Goal: Use online tool/utility

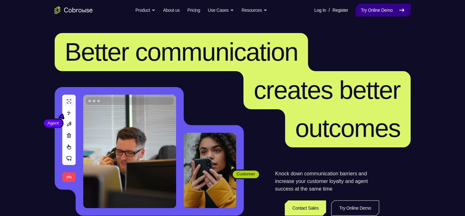
click at [364, 8] on link "Try Online Demo" at bounding box center [383, 10] width 55 height 13
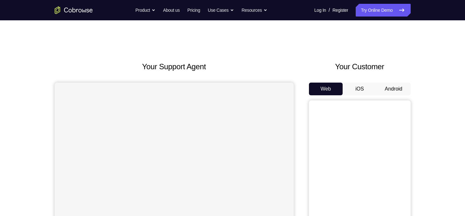
click at [392, 90] on button "Android" at bounding box center [394, 89] width 34 height 13
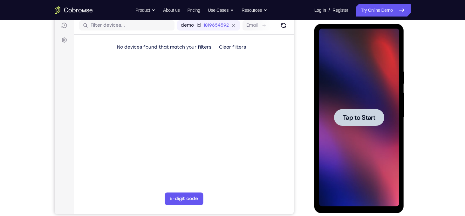
click at [369, 142] on div at bounding box center [359, 118] width 80 height 178
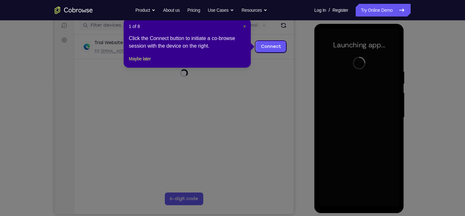
click at [244, 24] on span "×" at bounding box center [244, 26] width 3 height 5
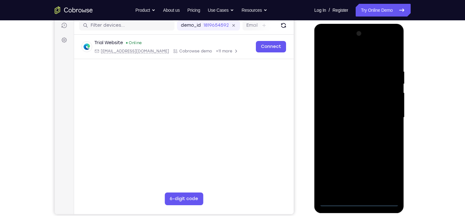
click at [365, 106] on div at bounding box center [359, 118] width 80 height 178
click at [361, 202] on div at bounding box center [359, 118] width 80 height 178
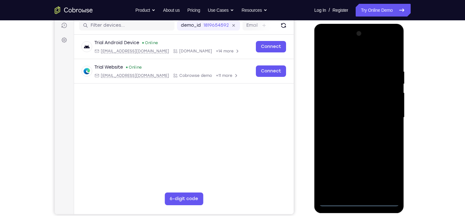
click at [389, 177] on div at bounding box center [359, 118] width 80 height 178
click at [344, 58] on div at bounding box center [359, 118] width 80 height 178
click at [389, 117] on div at bounding box center [359, 118] width 80 height 178
click at [366, 194] on div at bounding box center [359, 118] width 80 height 178
click at [355, 110] on div at bounding box center [359, 118] width 80 height 178
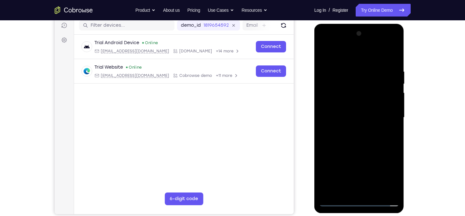
click at [367, 115] on div at bounding box center [359, 118] width 80 height 178
click at [366, 138] on div at bounding box center [359, 118] width 80 height 178
click at [367, 136] on div at bounding box center [359, 118] width 80 height 178
click at [388, 124] on div at bounding box center [359, 118] width 80 height 178
click at [377, 145] on div at bounding box center [359, 118] width 80 height 178
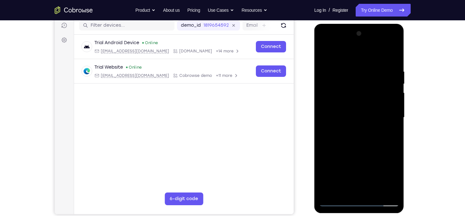
click at [394, 193] on div at bounding box center [359, 118] width 80 height 178
click at [374, 129] on div at bounding box center [359, 118] width 80 height 178
click at [394, 145] on div at bounding box center [359, 118] width 80 height 178
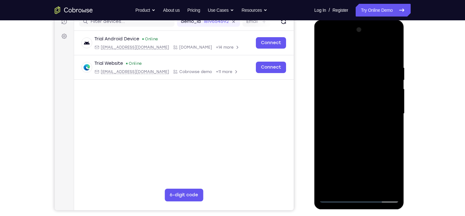
scroll to position [85, 0]
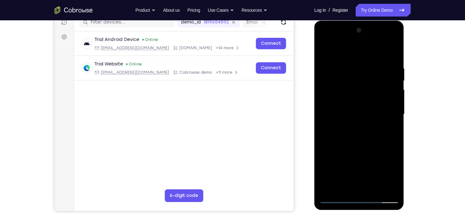
drag, startPoint x: 394, startPoint y: 142, endPoint x: 394, endPoint y: 131, distance: 10.2
click at [394, 131] on div at bounding box center [359, 114] width 80 height 178
drag, startPoint x: 371, startPoint y: 93, endPoint x: 371, endPoint y: 129, distance: 36.6
click at [371, 129] on div at bounding box center [359, 114] width 80 height 178
click at [323, 59] on div at bounding box center [359, 114] width 80 height 178
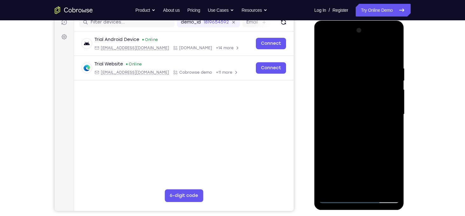
click at [332, 186] on div at bounding box center [359, 114] width 80 height 178
drag, startPoint x: 368, startPoint y: 137, endPoint x: 374, endPoint y: 109, distance: 28.8
click at [374, 109] on div at bounding box center [359, 114] width 80 height 178
drag, startPoint x: 368, startPoint y: 126, endPoint x: 375, endPoint y: 100, distance: 27.0
click at [375, 100] on div at bounding box center [359, 114] width 80 height 178
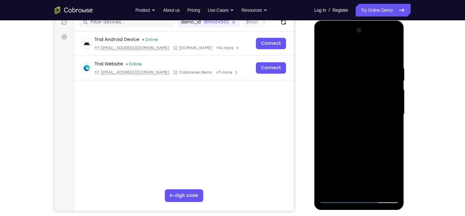
drag, startPoint x: 369, startPoint y: 138, endPoint x: 370, endPoint y: 92, distance: 46.1
click at [370, 92] on div at bounding box center [359, 114] width 80 height 178
drag, startPoint x: 365, startPoint y: 149, endPoint x: 371, endPoint y: 106, distance: 43.1
click at [371, 106] on div at bounding box center [359, 114] width 80 height 178
drag, startPoint x: 364, startPoint y: 139, endPoint x: 368, endPoint y: 115, distance: 24.7
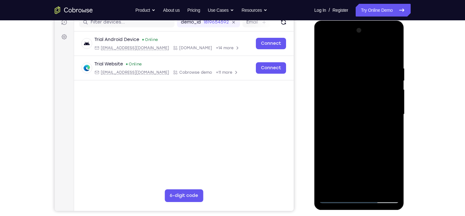
click at [368, 115] on div at bounding box center [359, 114] width 80 height 178
drag, startPoint x: 363, startPoint y: 142, endPoint x: 367, endPoint y: 108, distance: 33.7
click at [367, 108] on div at bounding box center [359, 114] width 80 height 178
drag, startPoint x: 363, startPoint y: 127, endPoint x: 368, endPoint y: 93, distance: 34.5
click at [368, 93] on div at bounding box center [359, 114] width 80 height 178
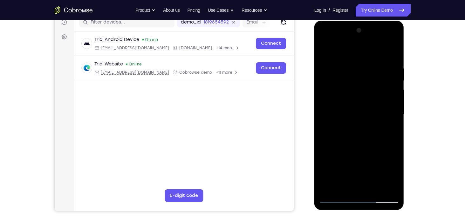
drag, startPoint x: 358, startPoint y: 150, endPoint x: 365, endPoint y: 108, distance: 42.7
click at [365, 108] on div at bounding box center [359, 114] width 80 height 178
drag, startPoint x: 360, startPoint y: 123, endPoint x: 357, endPoint y: 143, distance: 20.2
click at [357, 143] on div at bounding box center [359, 114] width 80 height 178
drag, startPoint x: 363, startPoint y: 119, endPoint x: 358, endPoint y: 151, distance: 31.9
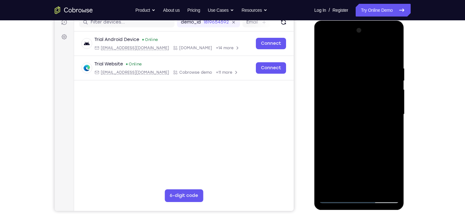
click at [358, 151] on div at bounding box center [359, 114] width 80 height 178
drag, startPoint x: 363, startPoint y: 114, endPoint x: 359, endPoint y: 140, distance: 26.7
click at [359, 140] on div at bounding box center [359, 114] width 80 height 178
drag, startPoint x: 366, startPoint y: 107, endPoint x: 363, endPoint y: 126, distance: 19.1
click at [363, 126] on div at bounding box center [359, 114] width 80 height 178
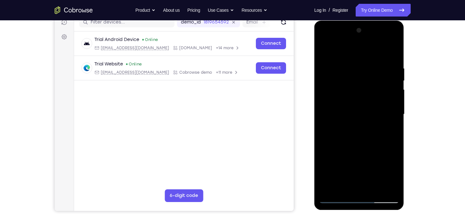
drag, startPoint x: 367, startPoint y: 110, endPoint x: 366, endPoint y: 125, distance: 15.3
click at [366, 125] on div at bounding box center [359, 114] width 80 height 178
drag, startPoint x: 366, startPoint y: 125, endPoint x: 364, endPoint y: 144, distance: 19.3
click at [364, 144] on div at bounding box center [359, 114] width 80 height 178
drag, startPoint x: 370, startPoint y: 120, endPoint x: 369, endPoint y: 141, distance: 20.7
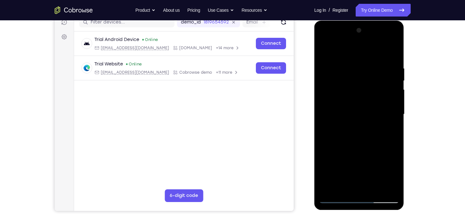
click at [369, 141] on div at bounding box center [359, 114] width 80 height 178
drag, startPoint x: 373, startPoint y: 124, endPoint x: 371, endPoint y: 144, distance: 20.2
click at [371, 144] on div at bounding box center [359, 114] width 80 height 178
click at [369, 114] on div at bounding box center [359, 114] width 80 height 178
drag, startPoint x: 369, startPoint y: 114, endPoint x: 367, endPoint y: 131, distance: 17.3
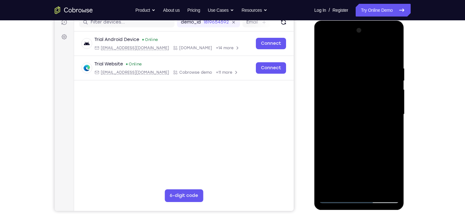
click at [367, 131] on div at bounding box center [359, 114] width 80 height 178
drag, startPoint x: 367, startPoint y: 130, endPoint x: 365, endPoint y: 146, distance: 15.6
click at [365, 146] on div at bounding box center [359, 114] width 80 height 178
drag, startPoint x: 369, startPoint y: 110, endPoint x: 366, endPoint y: 136, distance: 26.8
click at [366, 136] on div at bounding box center [359, 114] width 80 height 178
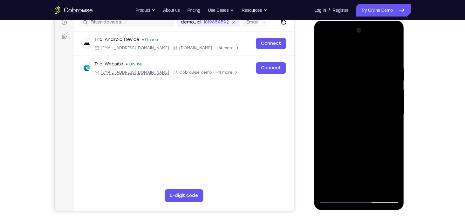
drag, startPoint x: 368, startPoint y: 110, endPoint x: 368, endPoint y: 134, distance: 23.5
click at [368, 134] on div at bounding box center [359, 114] width 80 height 178
drag, startPoint x: 372, startPoint y: 112, endPoint x: 370, endPoint y: 139, distance: 26.8
click at [370, 139] on div at bounding box center [359, 114] width 80 height 178
click at [373, 74] on div at bounding box center [359, 114] width 80 height 178
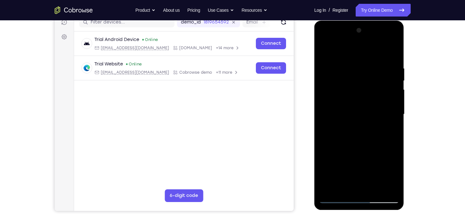
click at [395, 48] on div at bounding box center [359, 114] width 80 height 178
drag, startPoint x: 364, startPoint y: 152, endPoint x: 372, endPoint y: 94, distance: 57.8
click at [372, 94] on div at bounding box center [359, 114] width 80 height 178
click at [373, 191] on div at bounding box center [359, 114] width 80 height 178
click at [367, 147] on div at bounding box center [359, 114] width 80 height 178
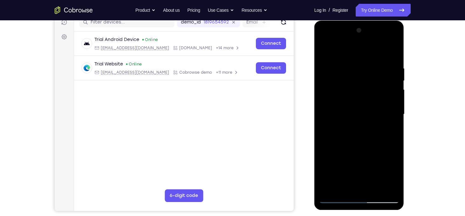
click at [361, 165] on div at bounding box center [359, 114] width 80 height 178
click at [351, 189] on div at bounding box center [359, 114] width 80 height 178
click at [343, 188] on div at bounding box center [359, 114] width 80 height 178
click at [373, 151] on div at bounding box center [359, 114] width 80 height 178
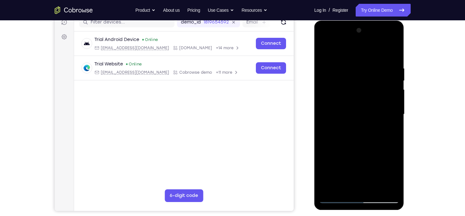
click at [373, 151] on div at bounding box center [359, 114] width 80 height 178
click at [325, 56] on div at bounding box center [359, 114] width 80 height 178
click at [323, 48] on div at bounding box center [359, 114] width 80 height 178
click at [353, 155] on div at bounding box center [359, 114] width 80 height 178
click at [360, 187] on div at bounding box center [359, 114] width 80 height 178
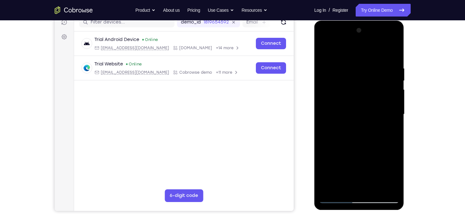
click at [393, 176] on div at bounding box center [359, 114] width 80 height 178
drag, startPoint x: 385, startPoint y: 79, endPoint x: 382, endPoint y: 89, distance: 10.2
click at [382, 89] on div at bounding box center [359, 114] width 80 height 178
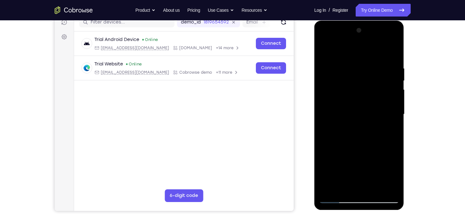
drag, startPoint x: 382, startPoint y: 89, endPoint x: 380, endPoint y: 102, distance: 12.8
click at [380, 102] on div at bounding box center [359, 114] width 80 height 178
drag, startPoint x: 380, startPoint y: 66, endPoint x: 372, endPoint y: 96, distance: 31.6
click at [372, 96] on div at bounding box center [359, 114] width 80 height 178
drag, startPoint x: 379, startPoint y: 89, endPoint x: 373, endPoint y: 105, distance: 17.6
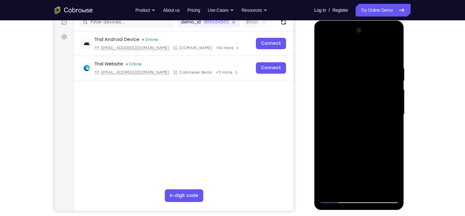
click at [373, 105] on div at bounding box center [359, 114] width 80 height 178
drag, startPoint x: 388, startPoint y: 85, endPoint x: 386, endPoint y: 95, distance: 11.0
click at [386, 95] on div at bounding box center [359, 114] width 80 height 178
click at [356, 93] on div at bounding box center [359, 114] width 80 height 178
click at [383, 94] on div at bounding box center [359, 114] width 80 height 178
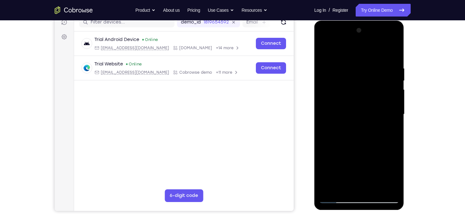
click at [365, 89] on div at bounding box center [359, 114] width 80 height 178
click at [373, 130] on div at bounding box center [359, 114] width 80 height 178
click at [387, 127] on div at bounding box center [359, 114] width 80 height 178
drag, startPoint x: 365, startPoint y: 74, endPoint x: 365, endPoint y: 58, distance: 16.2
click at [365, 58] on div at bounding box center [359, 114] width 80 height 178
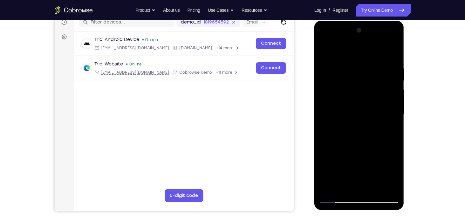
drag, startPoint x: 367, startPoint y: 84, endPoint x: 373, endPoint y: 70, distance: 15.7
click at [373, 70] on div at bounding box center [359, 114] width 80 height 178
drag, startPoint x: 392, startPoint y: 82, endPoint x: 389, endPoint y: 65, distance: 17.4
click at [389, 65] on div at bounding box center [359, 114] width 80 height 178
drag, startPoint x: 392, startPoint y: 82, endPoint x: 385, endPoint y: 115, distance: 33.8
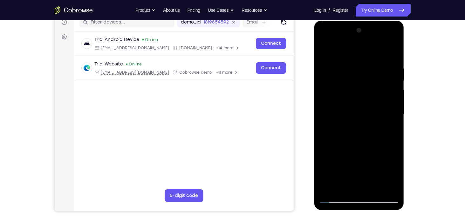
click at [385, 115] on div at bounding box center [359, 114] width 80 height 178
drag, startPoint x: 380, startPoint y: 80, endPoint x: 377, endPoint y: 94, distance: 13.5
click at [377, 94] on div at bounding box center [359, 114] width 80 height 178
click at [368, 96] on div at bounding box center [359, 114] width 80 height 178
click at [390, 105] on div at bounding box center [359, 114] width 80 height 178
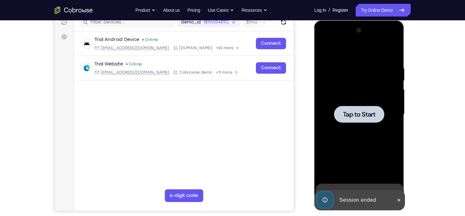
click at [390, 105] on div at bounding box center [359, 114] width 80 height 178
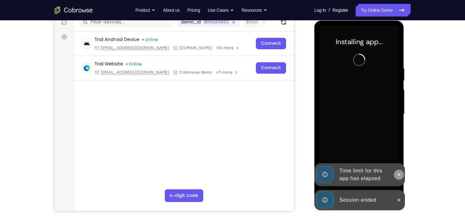
click at [395, 173] on button at bounding box center [399, 175] width 10 height 10
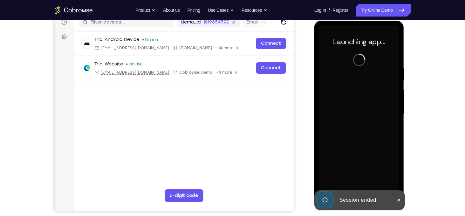
click at [399, 205] on div at bounding box center [399, 200] width 10 height 20
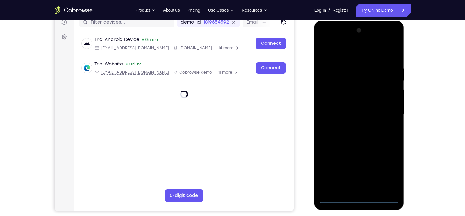
click at [362, 198] on div at bounding box center [359, 114] width 80 height 178
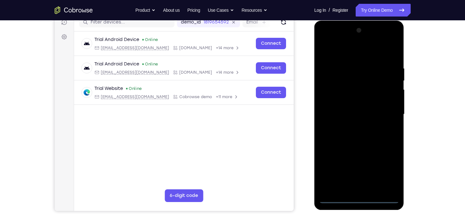
click at [386, 168] on div at bounding box center [359, 114] width 80 height 178
click at [343, 55] on div at bounding box center [359, 114] width 80 height 178
click at [391, 114] on div at bounding box center [359, 114] width 80 height 178
click at [347, 169] on div at bounding box center [359, 114] width 80 height 178
click at [352, 127] on div at bounding box center [359, 114] width 80 height 178
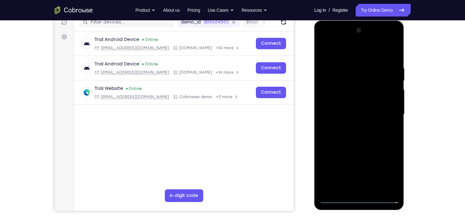
click at [353, 109] on div at bounding box center [359, 114] width 80 height 178
click at [354, 112] on div at bounding box center [359, 114] width 80 height 178
click at [376, 190] on div at bounding box center [359, 114] width 80 height 178
click at [367, 149] on div at bounding box center [359, 114] width 80 height 178
click at [352, 99] on div at bounding box center [359, 114] width 80 height 178
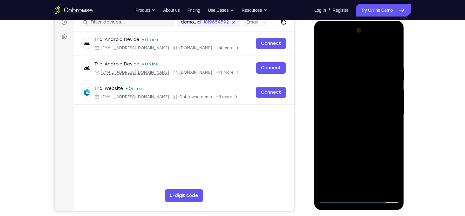
click at [392, 190] on div at bounding box center [359, 114] width 80 height 178
click at [351, 187] on div at bounding box center [359, 114] width 80 height 178
click at [392, 176] on div at bounding box center [359, 114] width 80 height 178
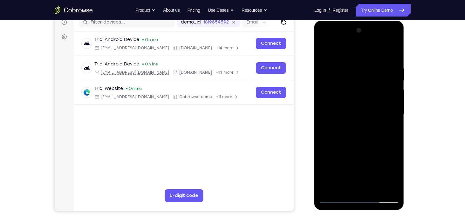
click at [392, 176] on div at bounding box center [359, 114] width 80 height 178
click at [344, 187] on div at bounding box center [359, 114] width 80 height 178
click at [328, 161] on div at bounding box center [359, 114] width 80 height 178
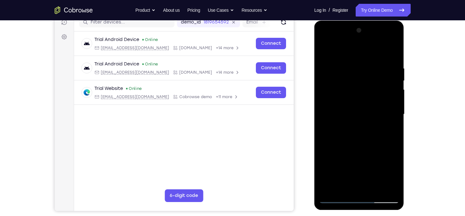
click at [378, 159] on div at bounding box center [359, 114] width 80 height 178
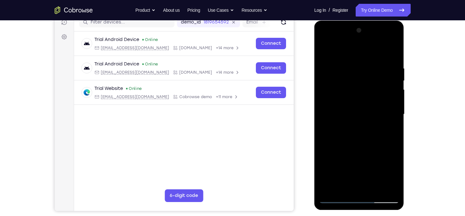
click at [378, 159] on div at bounding box center [359, 114] width 80 height 178
click at [366, 124] on div at bounding box center [359, 114] width 80 height 178
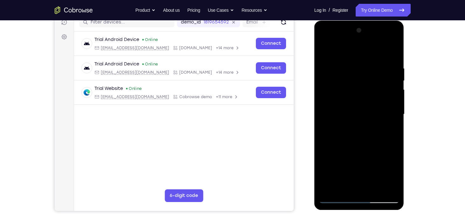
click at [396, 186] on div at bounding box center [359, 114] width 80 height 178
click at [369, 91] on div at bounding box center [359, 114] width 80 height 178
click at [386, 148] on div at bounding box center [359, 114] width 80 height 178
click at [352, 82] on div at bounding box center [359, 114] width 80 height 178
click at [375, 140] on div at bounding box center [359, 114] width 80 height 178
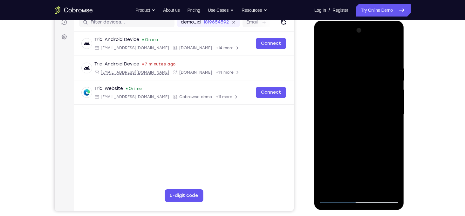
click at [398, 178] on div at bounding box center [359, 114] width 80 height 178
click at [343, 184] on div at bounding box center [359, 114] width 80 height 178
click at [326, 153] on div at bounding box center [359, 114] width 80 height 178
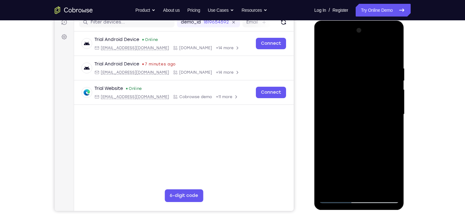
click at [326, 153] on div at bounding box center [359, 114] width 80 height 178
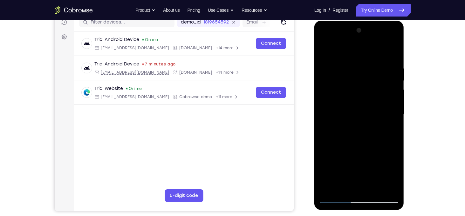
drag, startPoint x: 381, startPoint y: 139, endPoint x: 345, endPoint y: 142, distance: 35.7
click at [345, 142] on div at bounding box center [359, 114] width 80 height 178
click at [391, 138] on div at bounding box center [359, 114] width 80 height 178
click at [326, 150] on div at bounding box center [359, 114] width 80 height 178
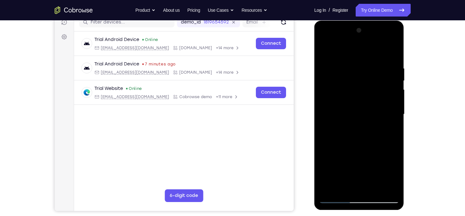
click at [326, 150] on div at bounding box center [359, 114] width 80 height 178
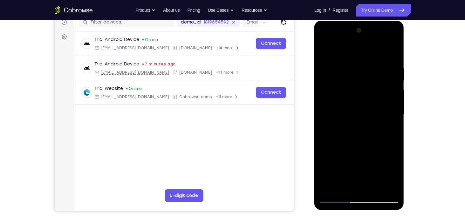
click at [326, 150] on div at bounding box center [359, 114] width 80 height 178
click at [366, 97] on div at bounding box center [359, 114] width 80 height 178
click at [360, 156] on div at bounding box center [359, 114] width 80 height 178
click at [388, 142] on div at bounding box center [359, 114] width 80 height 178
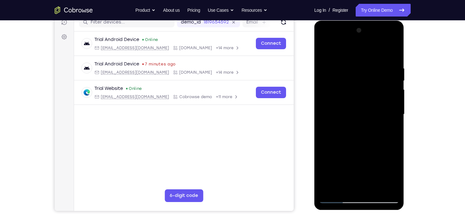
click at [343, 186] on div at bounding box center [359, 114] width 80 height 178
click at [327, 152] on div at bounding box center [359, 114] width 80 height 178
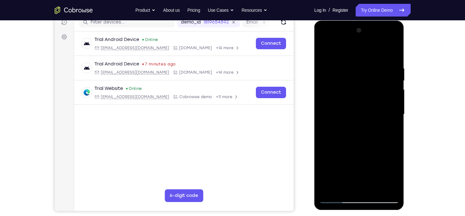
click at [327, 152] on div at bounding box center [359, 114] width 80 height 178
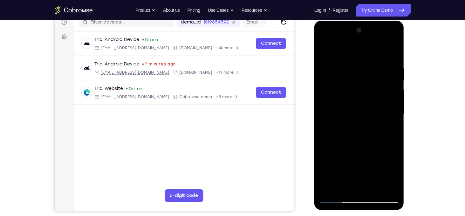
click at [327, 152] on div at bounding box center [359, 114] width 80 height 178
click at [394, 190] on div at bounding box center [359, 114] width 80 height 178
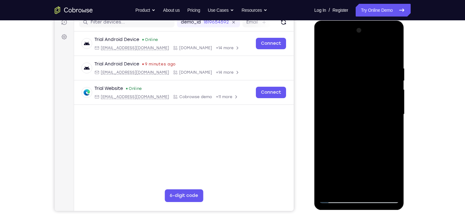
click at [394, 188] on div at bounding box center [359, 114] width 80 height 178
click at [351, 181] on div at bounding box center [359, 114] width 80 height 178
click at [393, 164] on div at bounding box center [359, 114] width 80 height 178
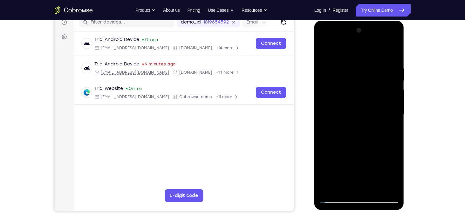
click at [393, 164] on div at bounding box center [359, 114] width 80 height 178
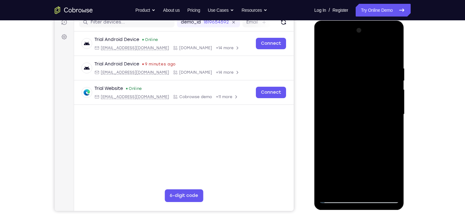
click at [393, 164] on div at bounding box center [359, 114] width 80 height 178
drag, startPoint x: 385, startPoint y: 82, endPoint x: 383, endPoint y: 94, distance: 12.2
click at [383, 94] on div at bounding box center [359, 114] width 80 height 178
drag, startPoint x: 385, startPoint y: 86, endPoint x: 379, endPoint y: 45, distance: 41.1
click at [379, 45] on div at bounding box center [359, 114] width 80 height 178
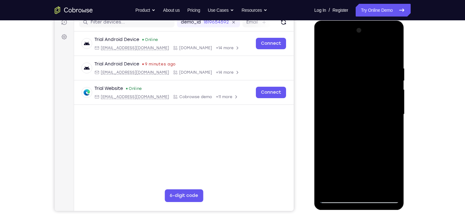
drag, startPoint x: 365, startPoint y: 86, endPoint x: 362, endPoint y: 101, distance: 15.5
click at [362, 101] on div at bounding box center [359, 114] width 80 height 178
click at [365, 74] on div at bounding box center [359, 114] width 80 height 178
click at [388, 118] on div at bounding box center [359, 114] width 80 height 178
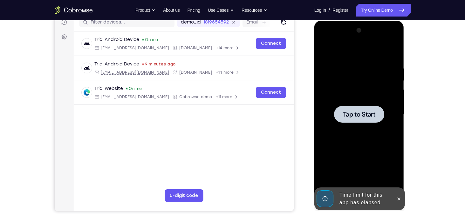
click at [388, 118] on div at bounding box center [359, 114] width 80 height 178
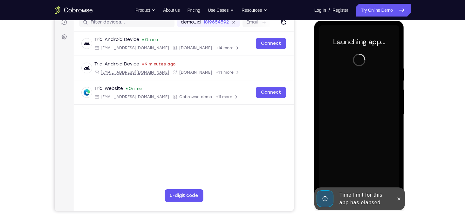
click at [374, 202] on div "Time limit for this app has elapsed" at bounding box center [365, 199] width 56 height 20
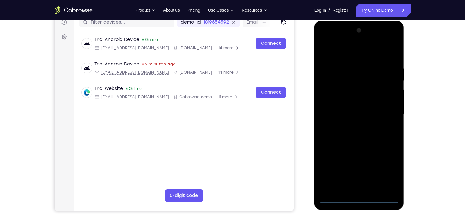
click at [361, 202] on div at bounding box center [359, 114] width 80 height 178
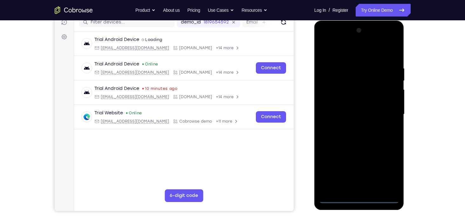
click at [390, 171] on div at bounding box center [359, 114] width 80 height 178
click at [364, 55] on div at bounding box center [359, 114] width 80 height 178
click at [386, 115] on div at bounding box center [359, 114] width 80 height 178
click at [363, 171] on div at bounding box center [359, 114] width 80 height 178
click at [352, 128] on div at bounding box center [359, 114] width 80 height 178
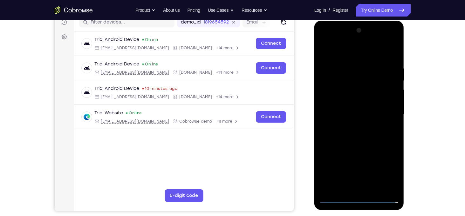
click at [359, 109] on div at bounding box center [359, 114] width 80 height 178
click at [359, 102] on div at bounding box center [359, 114] width 80 height 178
click at [357, 114] on div at bounding box center [359, 114] width 80 height 178
click at [376, 188] on div at bounding box center [359, 114] width 80 height 178
click at [369, 150] on div at bounding box center [359, 114] width 80 height 178
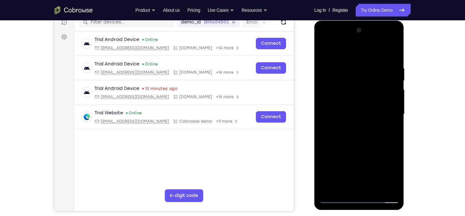
click at [362, 99] on div at bounding box center [359, 114] width 80 height 178
click at [347, 156] on div at bounding box center [359, 114] width 80 height 178
click at [386, 151] on div at bounding box center [359, 114] width 80 height 178
click at [392, 178] on div at bounding box center [359, 114] width 80 height 178
click at [382, 78] on div at bounding box center [359, 114] width 80 height 178
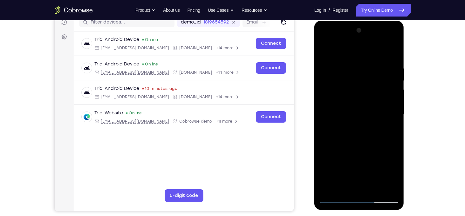
click at [388, 125] on div at bounding box center [359, 114] width 80 height 178
drag, startPoint x: 367, startPoint y: 86, endPoint x: 365, endPoint y: 114, distance: 28.7
click at [365, 114] on div at bounding box center [359, 114] width 80 height 178
click at [362, 76] on div at bounding box center [359, 114] width 80 height 178
click at [377, 83] on div at bounding box center [359, 114] width 80 height 178
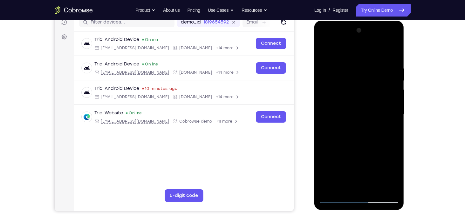
click at [399, 176] on div at bounding box center [359, 114] width 80 height 178
drag, startPoint x: 381, startPoint y: 79, endPoint x: 377, endPoint y: 92, distance: 13.9
click at [377, 92] on div at bounding box center [359, 114] width 80 height 178
click at [377, 80] on div at bounding box center [359, 114] width 80 height 178
click at [388, 102] on div at bounding box center [359, 114] width 80 height 178
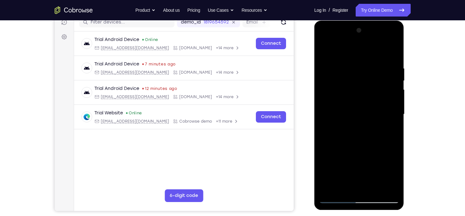
click at [346, 186] on div at bounding box center [359, 114] width 80 height 178
click at [325, 159] on div at bounding box center [359, 114] width 80 height 178
click at [377, 161] on div at bounding box center [359, 114] width 80 height 178
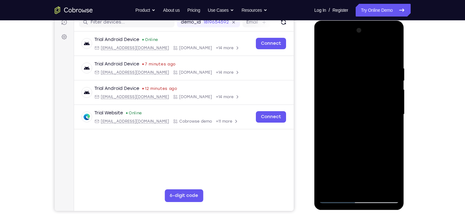
click at [377, 161] on div at bounding box center [359, 114] width 80 height 178
click at [363, 161] on div at bounding box center [359, 114] width 80 height 178
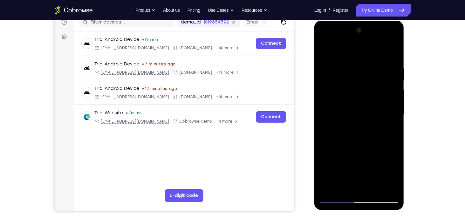
click at [363, 161] on div at bounding box center [359, 114] width 80 height 178
drag, startPoint x: 399, startPoint y: 87, endPoint x: 387, endPoint y: 87, distance: 12.4
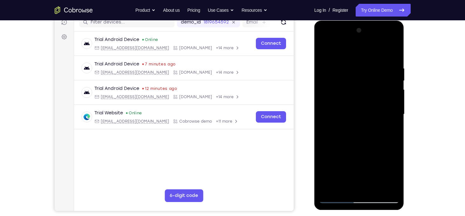
click at [387, 87] on div at bounding box center [359, 114] width 80 height 178
drag, startPoint x: 386, startPoint y: 73, endPoint x: 382, endPoint y: 90, distance: 17.0
click at [382, 90] on div at bounding box center [359, 114] width 80 height 178
drag, startPoint x: 382, startPoint y: 90, endPoint x: 378, endPoint y: 115, distance: 25.7
click at [378, 115] on div at bounding box center [359, 114] width 80 height 178
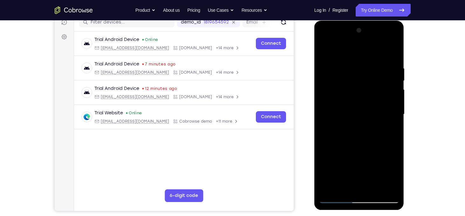
drag, startPoint x: 377, startPoint y: 81, endPoint x: 374, endPoint y: 104, distance: 23.5
click at [374, 104] on div at bounding box center [359, 114] width 80 height 178
drag, startPoint x: 373, startPoint y: 81, endPoint x: 365, endPoint y: 114, distance: 34.0
click at [365, 114] on div at bounding box center [359, 114] width 80 height 178
drag, startPoint x: 359, startPoint y: 86, endPoint x: 357, endPoint y: 93, distance: 7.9
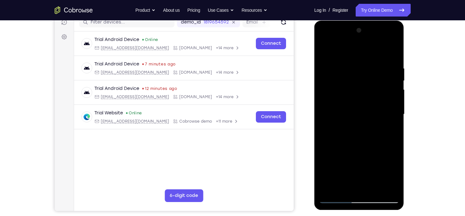
click at [357, 93] on div at bounding box center [359, 114] width 80 height 178
drag, startPoint x: 357, startPoint y: 93, endPoint x: 362, endPoint y: 36, distance: 57.5
click at [362, 36] on div at bounding box center [359, 114] width 80 height 178
drag, startPoint x: 362, startPoint y: 84, endPoint x: 366, endPoint y: 55, distance: 29.2
click at [366, 55] on div at bounding box center [359, 114] width 80 height 178
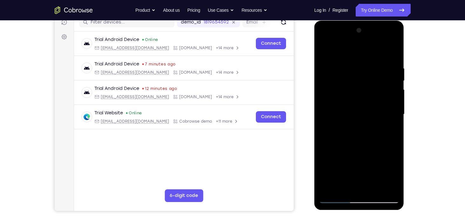
click at [364, 78] on div at bounding box center [359, 114] width 80 height 178
drag, startPoint x: 373, startPoint y: 154, endPoint x: 364, endPoint y: 121, distance: 34.0
click at [364, 121] on div at bounding box center [359, 114] width 80 height 178
click at [362, 142] on div at bounding box center [359, 114] width 80 height 178
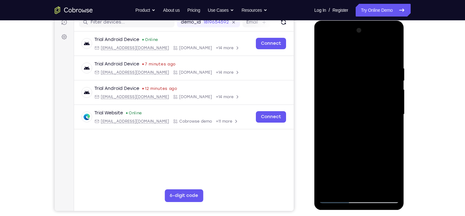
click at [362, 142] on div at bounding box center [359, 114] width 80 height 178
click at [339, 198] on div at bounding box center [359, 114] width 80 height 178
click at [354, 98] on div at bounding box center [359, 114] width 80 height 178
click at [376, 171] on div at bounding box center [359, 114] width 80 height 178
click at [388, 177] on div at bounding box center [359, 114] width 80 height 178
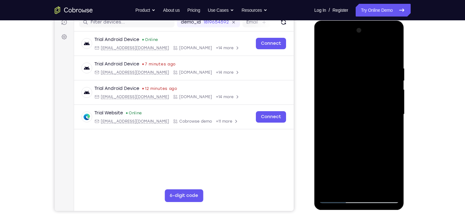
click at [391, 175] on div at bounding box center [359, 114] width 80 height 178
click at [346, 189] on div at bounding box center [359, 114] width 80 height 178
click at [335, 151] on div at bounding box center [359, 114] width 80 height 178
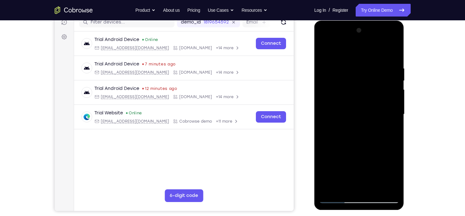
click at [335, 151] on div at bounding box center [359, 114] width 80 height 178
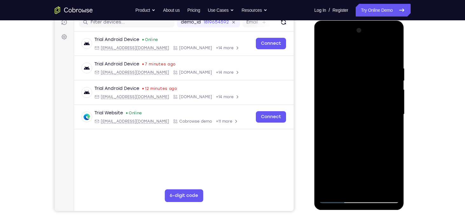
click at [335, 151] on div at bounding box center [359, 114] width 80 height 178
drag, startPoint x: 376, startPoint y: 93, endPoint x: 372, endPoint y: 114, distance: 20.7
click at [372, 114] on div at bounding box center [359, 114] width 80 height 178
drag, startPoint x: 380, startPoint y: 84, endPoint x: 377, endPoint y: 112, distance: 27.5
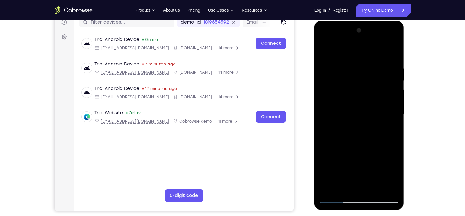
click at [377, 112] on div at bounding box center [359, 114] width 80 height 178
drag, startPoint x: 375, startPoint y: 99, endPoint x: 375, endPoint y: 83, distance: 15.9
click at [375, 83] on div at bounding box center [359, 114] width 80 height 178
click at [371, 90] on div at bounding box center [359, 114] width 80 height 178
click at [389, 116] on div at bounding box center [359, 114] width 80 height 178
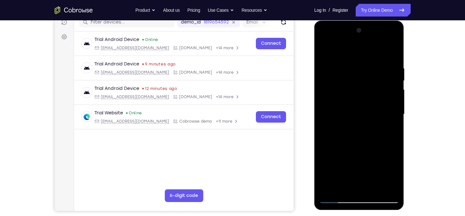
click at [393, 175] on div at bounding box center [359, 114] width 80 height 178
click at [343, 188] on div at bounding box center [359, 114] width 80 height 178
click at [378, 163] on div at bounding box center [359, 114] width 80 height 178
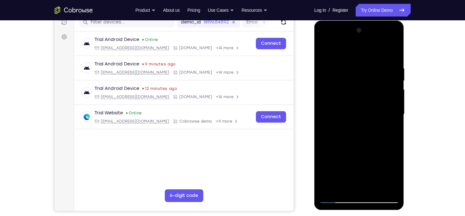
click at [378, 163] on div at bounding box center [359, 114] width 80 height 178
click at [397, 189] on div at bounding box center [359, 114] width 80 height 178
drag, startPoint x: 387, startPoint y: 92, endPoint x: 385, endPoint y: 110, distance: 17.9
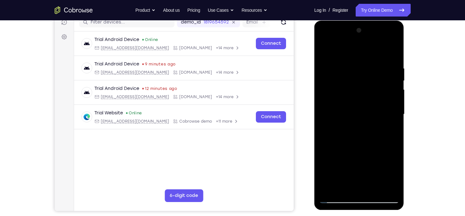
click at [385, 110] on div at bounding box center [359, 114] width 80 height 178
drag, startPoint x: 385, startPoint y: 96, endPoint x: 380, endPoint y: 114, distance: 19.3
click at [380, 114] on div at bounding box center [359, 114] width 80 height 178
drag, startPoint x: 373, startPoint y: 74, endPoint x: 370, endPoint y: 92, distance: 18.0
click at [370, 92] on div at bounding box center [359, 114] width 80 height 178
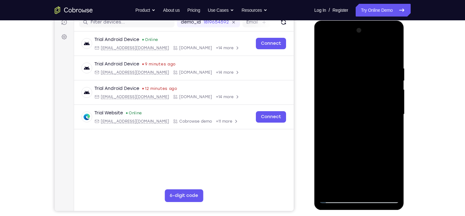
drag, startPoint x: 370, startPoint y: 92, endPoint x: 367, endPoint y: 111, distance: 19.0
click at [367, 111] on div at bounding box center [359, 114] width 80 height 178
drag, startPoint x: 350, startPoint y: 100, endPoint x: 351, endPoint y: 92, distance: 8.3
click at [351, 92] on div at bounding box center [359, 114] width 80 height 178
drag, startPoint x: 351, startPoint y: 101, endPoint x: 354, endPoint y: 74, distance: 26.8
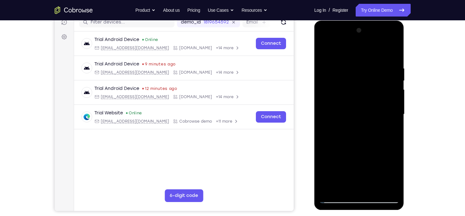
click at [354, 74] on div at bounding box center [359, 114] width 80 height 178
drag, startPoint x: 357, startPoint y: 94, endPoint x: 357, endPoint y: 84, distance: 10.8
click at [357, 84] on div at bounding box center [359, 114] width 80 height 178
click at [360, 103] on div at bounding box center [359, 114] width 80 height 178
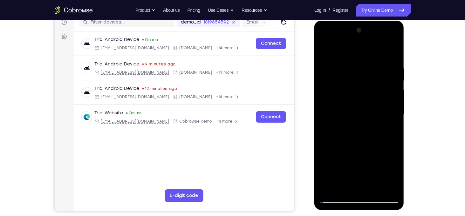
click at [358, 136] on div at bounding box center [359, 114] width 80 height 178
click at [387, 136] on div at bounding box center [359, 114] width 80 height 178
click at [392, 176] on div at bounding box center [359, 114] width 80 height 178
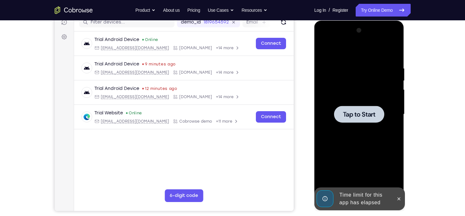
click at [383, 176] on div at bounding box center [359, 114] width 80 height 178
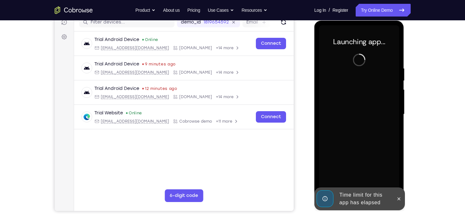
click at [383, 176] on div at bounding box center [359, 114] width 80 height 178
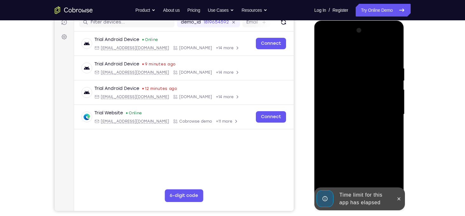
click at [368, 200] on div "Time limit for this app has elapsed" at bounding box center [365, 199] width 56 height 20
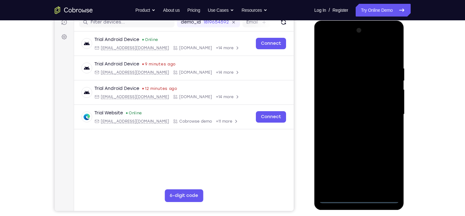
click at [362, 199] on div at bounding box center [359, 114] width 80 height 178
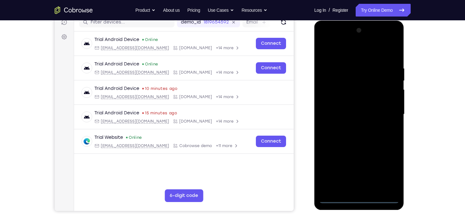
click at [387, 172] on div at bounding box center [359, 114] width 80 height 178
click at [354, 56] on div at bounding box center [359, 114] width 80 height 178
click at [382, 108] on div at bounding box center [359, 114] width 80 height 178
click at [352, 126] on div at bounding box center [359, 114] width 80 height 178
click at [359, 111] on div at bounding box center [359, 114] width 80 height 178
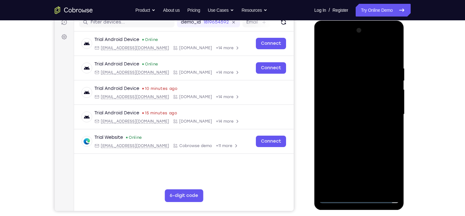
click at [359, 113] on div at bounding box center [359, 114] width 80 height 178
click at [354, 135] on div at bounding box center [359, 114] width 80 height 178
drag, startPoint x: 345, startPoint y: 53, endPoint x: 347, endPoint y: 28, distance: 25.2
click at [347, 28] on div at bounding box center [359, 114] width 80 height 178
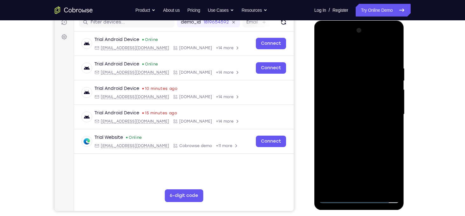
click at [375, 190] on div at bounding box center [359, 114] width 80 height 178
click at [364, 149] on div at bounding box center [359, 114] width 80 height 178
click at [363, 98] on div at bounding box center [359, 114] width 80 height 178
click at [357, 185] on div at bounding box center [359, 114] width 80 height 178
click at [322, 51] on div at bounding box center [359, 114] width 80 height 178
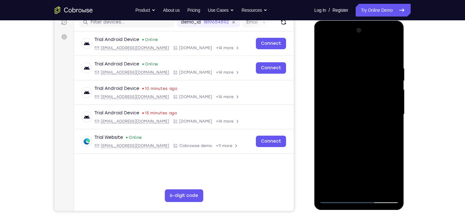
drag, startPoint x: 364, startPoint y: 134, endPoint x: 368, endPoint y: 114, distance: 20.5
click at [368, 114] on div at bounding box center [359, 114] width 80 height 178
drag, startPoint x: 366, startPoint y: 153, endPoint x: 367, endPoint y: 135, distance: 17.9
click at [367, 135] on div at bounding box center [359, 114] width 80 height 178
click at [368, 128] on div at bounding box center [359, 114] width 80 height 178
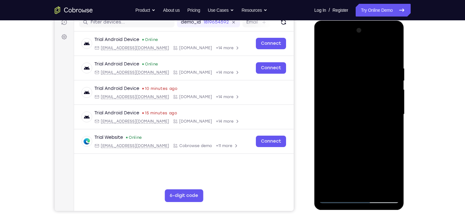
click at [326, 54] on div at bounding box center [359, 114] width 80 height 178
drag, startPoint x: 351, startPoint y: 166, endPoint x: 354, endPoint y: 128, distance: 38.3
click at [354, 128] on div at bounding box center [359, 114] width 80 height 178
click at [354, 106] on div at bounding box center [359, 114] width 80 height 178
click at [323, 52] on div at bounding box center [359, 114] width 80 height 178
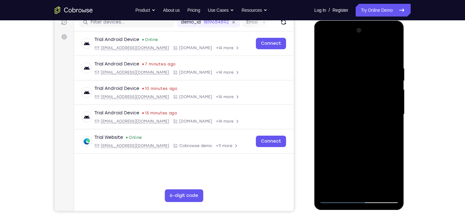
drag, startPoint x: 349, startPoint y: 159, endPoint x: 355, endPoint y: 103, distance: 56.0
click at [355, 103] on div at bounding box center [359, 114] width 80 height 178
drag, startPoint x: 367, startPoint y: 155, endPoint x: 366, endPoint y: 127, distance: 28.3
click at [366, 127] on div at bounding box center [359, 114] width 80 height 178
drag, startPoint x: 364, startPoint y: 166, endPoint x: 367, endPoint y: 136, distance: 30.0
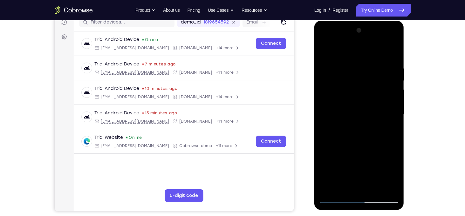
click at [367, 136] on div at bounding box center [359, 114] width 80 height 178
drag, startPoint x: 359, startPoint y: 171, endPoint x: 363, endPoint y: 107, distance: 63.7
click at [363, 107] on div at bounding box center [359, 114] width 80 height 178
drag, startPoint x: 364, startPoint y: 155, endPoint x: 370, endPoint y: 111, distance: 44.5
click at [370, 111] on div at bounding box center [359, 114] width 80 height 178
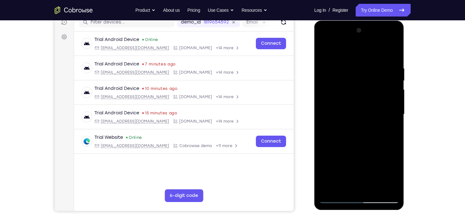
drag, startPoint x: 359, startPoint y: 162, endPoint x: 363, endPoint y: 107, distance: 54.8
click at [363, 107] on div at bounding box center [359, 114] width 80 height 178
drag, startPoint x: 357, startPoint y: 154, endPoint x: 359, endPoint y: 125, distance: 28.7
click at [359, 125] on div at bounding box center [359, 114] width 80 height 178
drag, startPoint x: 358, startPoint y: 176, endPoint x: 365, endPoint y: 121, distance: 55.2
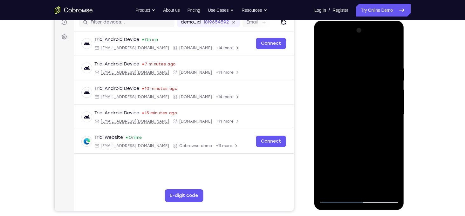
click at [365, 121] on div at bounding box center [359, 114] width 80 height 178
drag, startPoint x: 355, startPoint y: 164, endPoint x: 360, endPoint y: 107, distance: 57.5
click at [360, 107] on div at bounding box center [359, 114] width 80 height 178
click at [356, 161] on div at bounding box center [359, 114] width 80 height 178
click at [345, 189] on div at bounding box center [359, 114] width 80 height 178
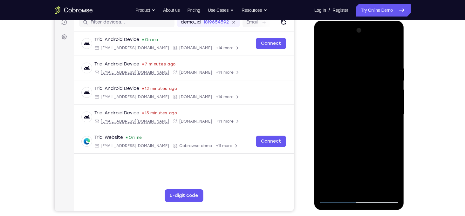
click at [376, 159] on div at bounding box center [359, 114] width 80 height 178
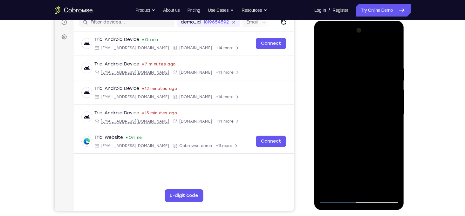
drag, startPoint x: 394, startPoint y: 138, endPoint x: 342, endPoint y: 135, distance: 51.9
click at [342, 135] on div at bounding box center [359, 114] width 80 height 178
click at [391, 135] on div at bounding box center [359, 114] width 80 height 178
click at [324, 151] on div at bounding box center [359, 114] width 80 height 178
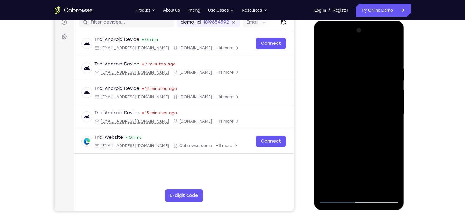
click at [324, 151] on div at bounding box center [359, 114] width 80 height 178
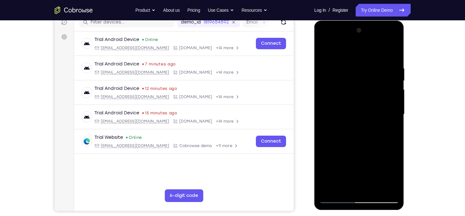
click at [324, 151] on div at bounding box center [359, 114] width 80 height 178
click at [393, 189] on div at bounding box center [359, 114] width 80 height 178
click at [323, 50] on div at bounding box center [359, 114] width 80 height 178
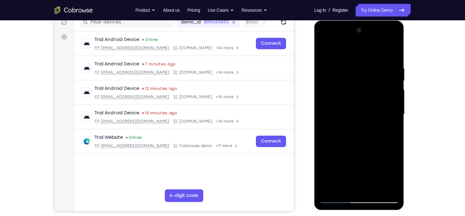
click at [346, 96] on div at bounding box center [359, 114] width 80 height 178
drag, startPoint x: 346, startPoint y: 96, endPoint x: 370, endPoint y: 232, distance: 138.2
click at [370, 212] on html "Online web based iOS Simulators and Android Emulators. Run iPhone, iPad, Mobile…" at bounding box center [360, 116] width 91 height 191
click at [324, 52] on div at bounding box center [359, 114] width 80 height 178
drag, startPoint x: 350, startPoint y: 106, endPoint x: 369, endPoint y: 232, distance: 128.3
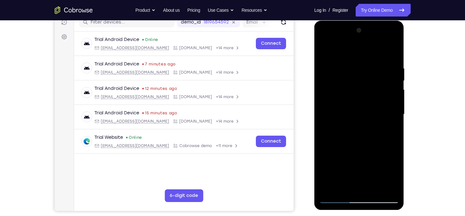
click at [369, 212] on html "Online web based iOS Simulators and Android Emulators. Run iPhone, iPad, Mobile…" at bounding box center [360, 116] width 91 height 191
click at [359, 111] on div at bounding box center [359, 114] width 80 height 178
click at [361, 125] on div at bounding box center [359, 114] width 80 height 178
click at [388, 124] on div at bounding box center [359, 114] width 80 height 178
click at [369, 74] on div at bounding box center [359, 114] width 80 height 178
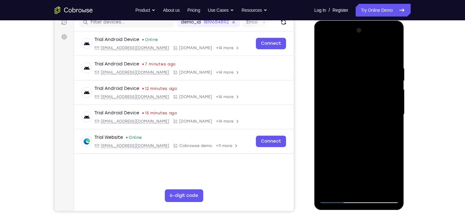
click at [386, 134] on div at bounding box center [359, 114] width 80 height 178
drag, startPoint x: 383, startPoint y: 61, endPoint x: 378, endPoint y: 74, distance: 14.0
click at [378, 74] on div at bounding box center [359, 114] width 80 height 178
click at [357, 79] on div at bounding box center [359, 114] width 80 height 178
click at [387, 116] on div at bounding box center [359, 114] width 80 height 178
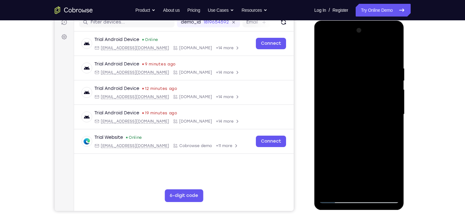
click at [345, 187] on div at bounding box center [359, 114] width 80 height 178
click at [326, 153] on div at bounding box center [359, 114] width 80 height 178
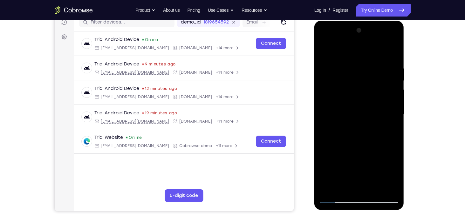
click at [326, 153] on div at bounding box center [359, 114] width 80 height 178
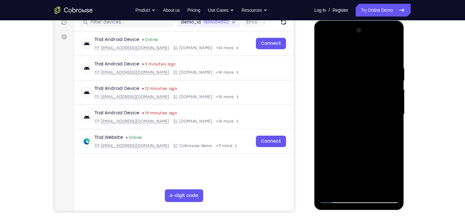
click at [394, 190] on div at bounding box center [359, 114] width 80 height 178
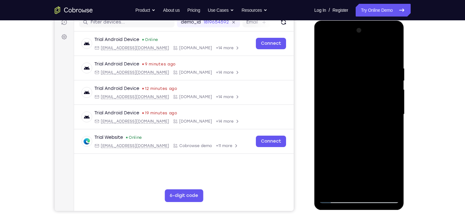
click at [394, 190] on div at bounding box center [359, 114] width 80 height 178
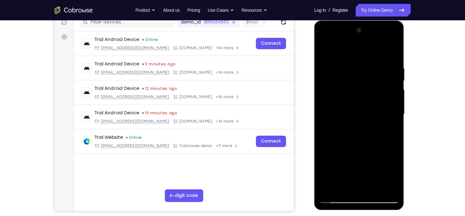
click at [394, 190] on div at bounding box center [359, 114] width 80 height 178
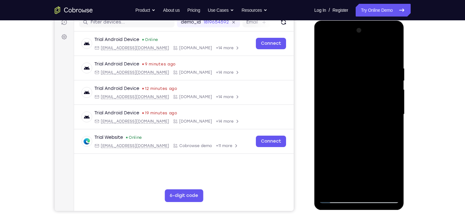
click at [394, 190] on div at bounding box center [359, 114] width 80 height 178
click at [395, 187] on div at bounding box center [359, 114] width 80 height 178
click at [394, 189] on div at bounding box center [359, 114] width 80 height 178
click at [327, 150] on div at bounding box center [359, 114] width 80 height 178
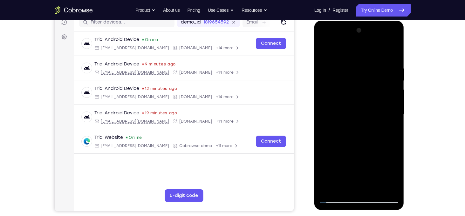
click at [327, 150] on div at bounding box center [359, 114] width 80 height 178
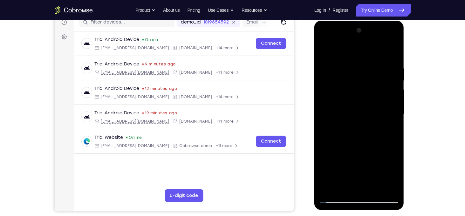
click at [327, 150] on div at bounding box center [359, 114] width 80 height 178
drag, startPoint x: 391, startPoint y: 84, endPoint x: 382, endPoint y: 113, distance: 30.9
click at [382, 113] on div at bounding box center [359, 114] width 80 height 178
click at [371, 100] on div at bounding box center [359, 114] width 80 height 178
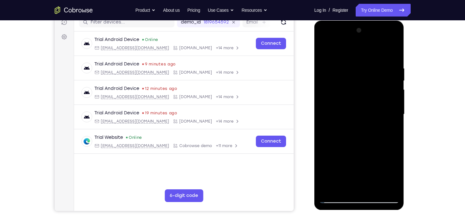
click at [389, 117] on div at bounding box center [359, 114] width 80 height 178
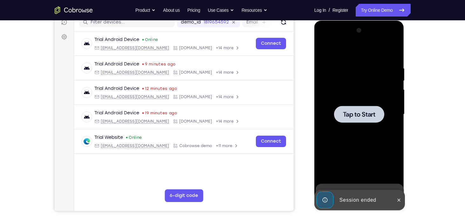
click at [389, 117] on div at bounding box center [359, 114] width 80 height 178
